Goal: Task Accomplishment & Management: Manage account settings

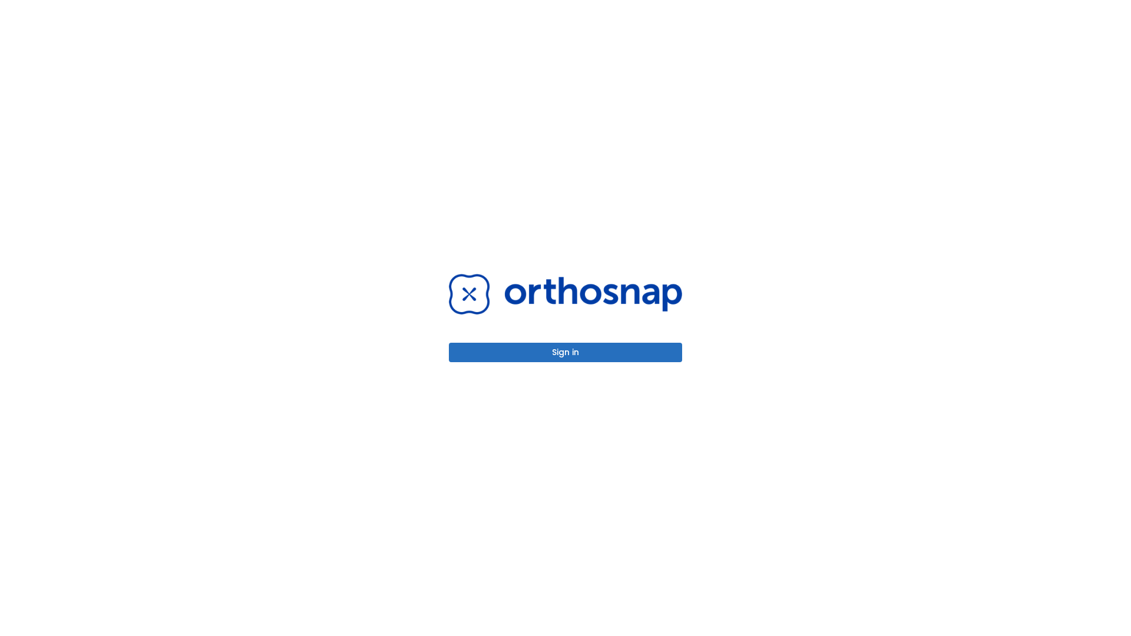
click at [566, 352] on button "Sign in" at bounding box center [565, 352] width 233 height 19
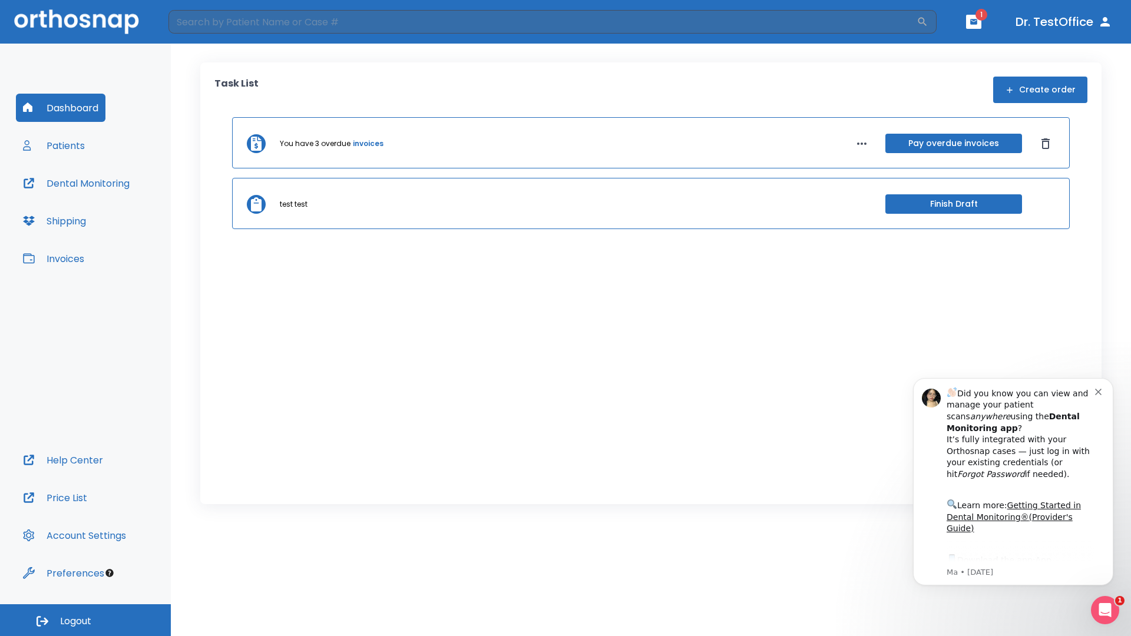
click at [85, 620] on span "Logout" at bounding box center [75, 621] width 31 height 13
